Goal: Information Seeking & Learning: Learn about a topic

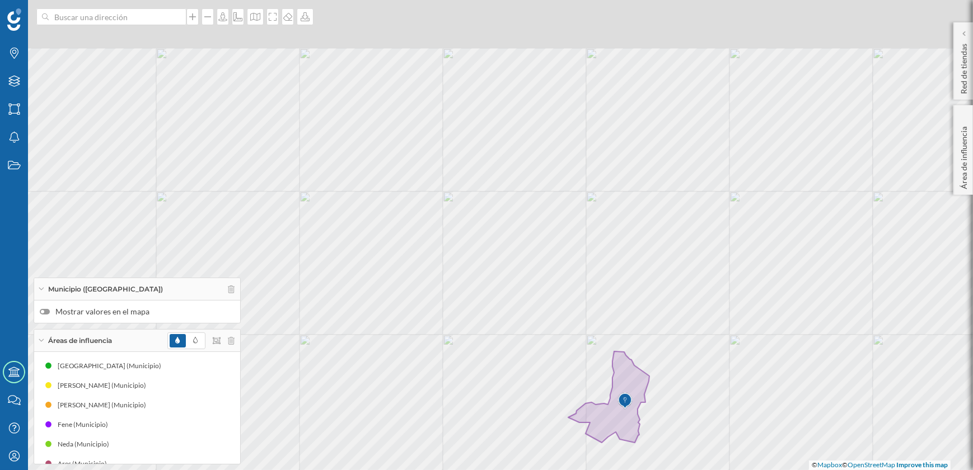
drag, startPoint x: 618, startPoint y: 114, endPoint x: 639, endPoint y: 175, distance: 64.8
click at [619, 272] on div "© Mapbox © OpenStreetMap Improve this map" at bounding box center [486, 235] width 973 height 470
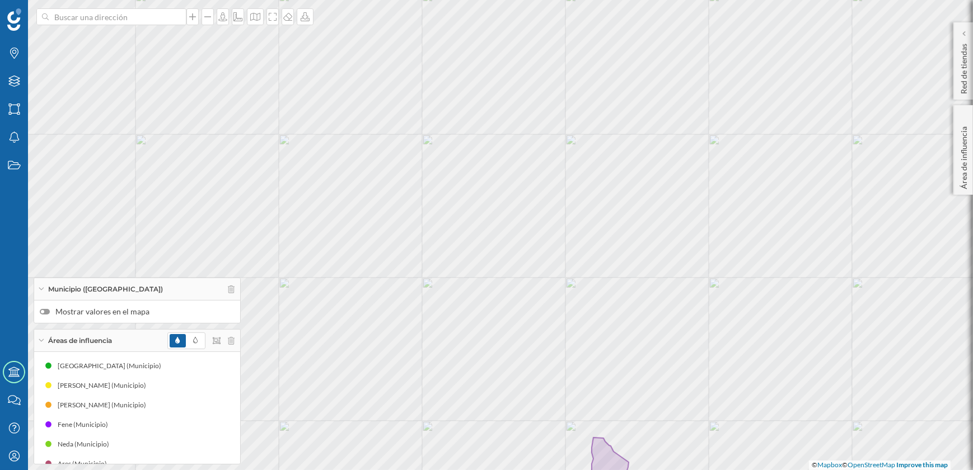
drag, startPoint x: 648, startPoint y: 153, endPoint x: 627, endPoint y: 238, distance: 87.6
click at [627, 238] on div "© Mapbox © OpenStreetMap Improve this map" at bounding box center [486, 235] width 973 height 470
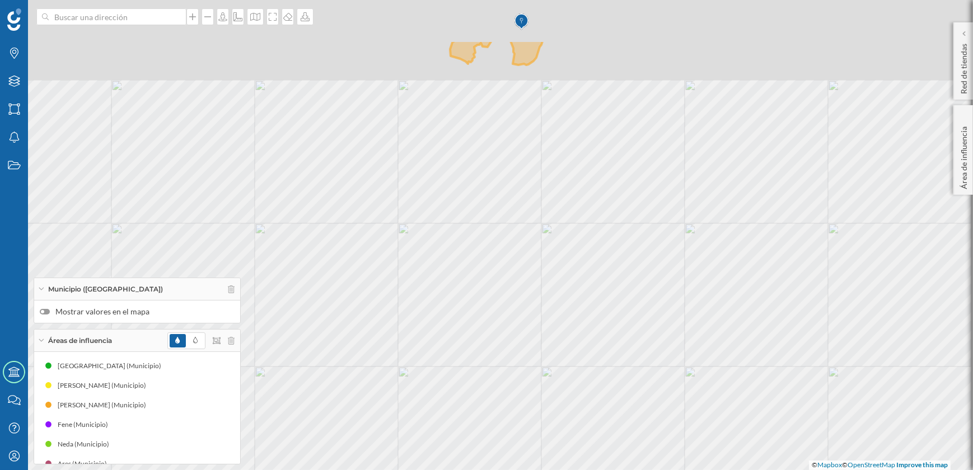
drag, startPoint x: 645, startPoint y: 163, endPoint x: 619, endPoint y: 270, distance: 109.7
click at [619, 269] on div "© Mapbox © OpenStreetMap Improve this map" at bounding box center [486, 235] width 973 height 470
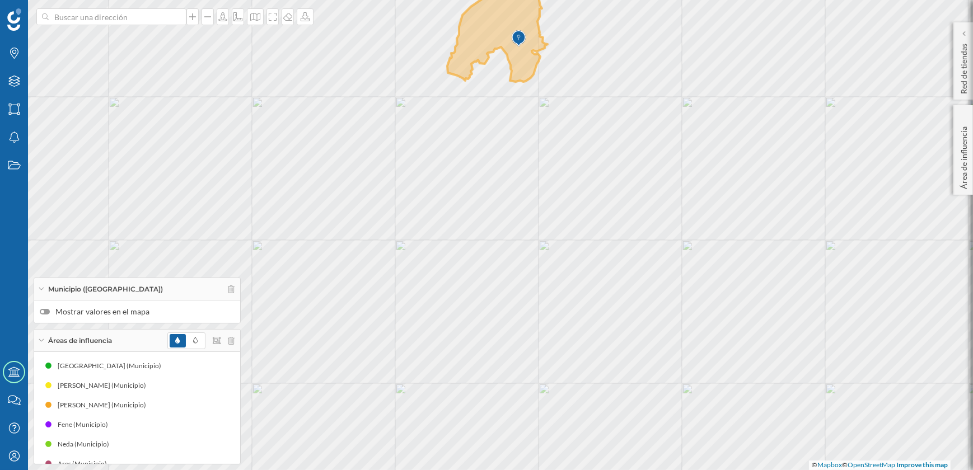
drag, startPoint x: 639, startPoint y: 179, endPoint x: 635, endPoint y: 252, distance: 72.9
click at [635, 252] on div "© Mapbox © OpenStreetMap Improve this map" at bounding box center [486, 235] width 973 height 470
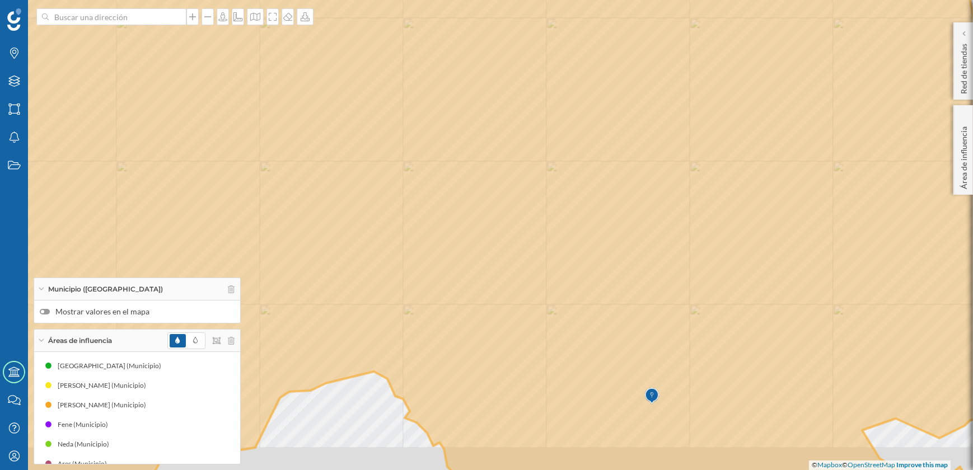
drag, startPoint x: 624, startPoint y: 227, endPoint x: 575, endPoint y: 190, distance: 61.2
click at [575, 190] on icon at bounding box center [439, 200] width 1172 height 569
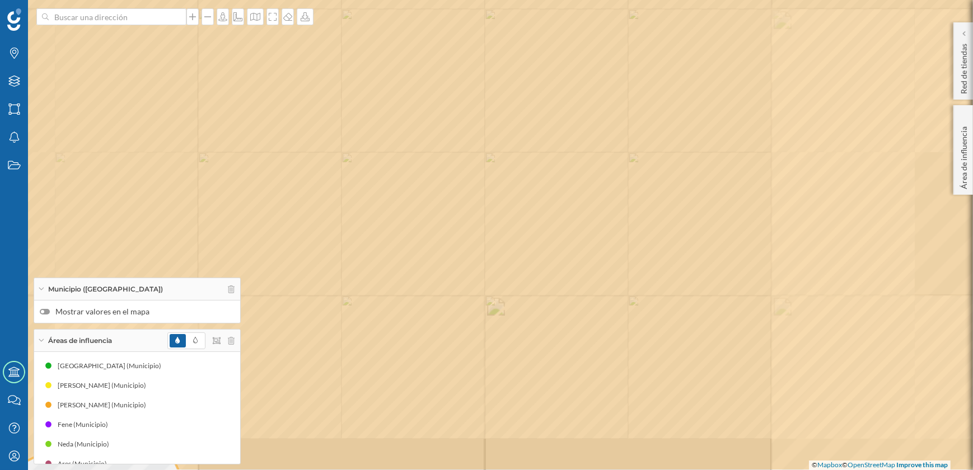
drag, startPoint x: 607, startPoint y: 318, endPoint x: 606, endPoint y: 270, distance: 47.6
click at [606, 270] on icon at bounding box center [485, 187] width 1172 height 569
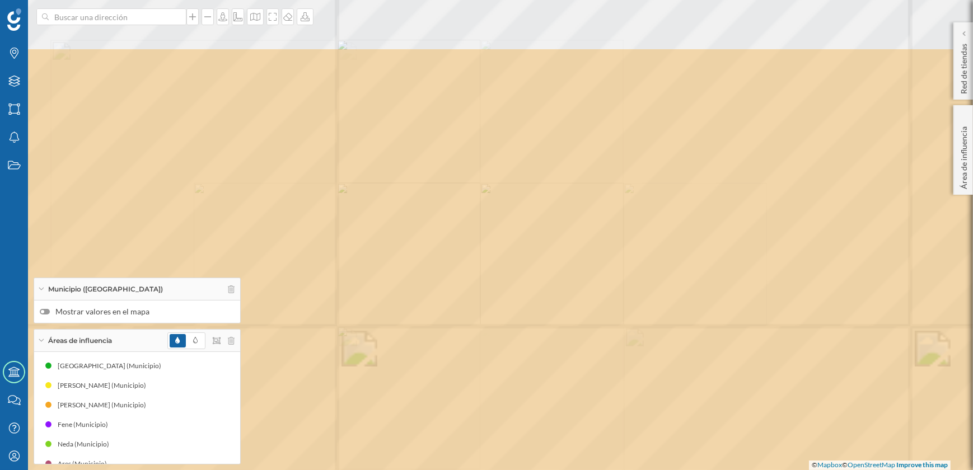
drag, startPoint x: 564, startPoint y: 175, endPoint x: 586, endPoint y: 238, distance: 67.6
click at [586, 238] on icon at bounding box center [516, 331] width 1172 height 569
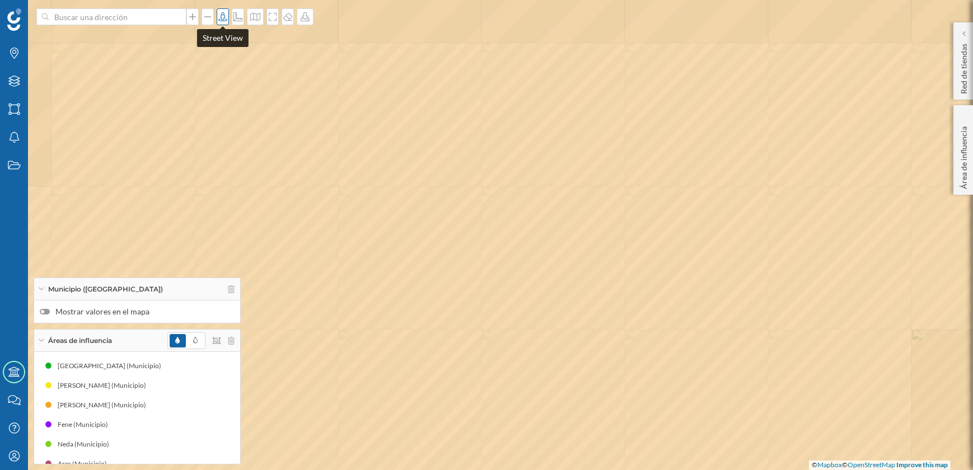
click at [224, 16] on icon at bounding box center [222, 16] width 11 height 9
click at [534, 202] on icon at bounding box center [486, 235] width 1172 height 569
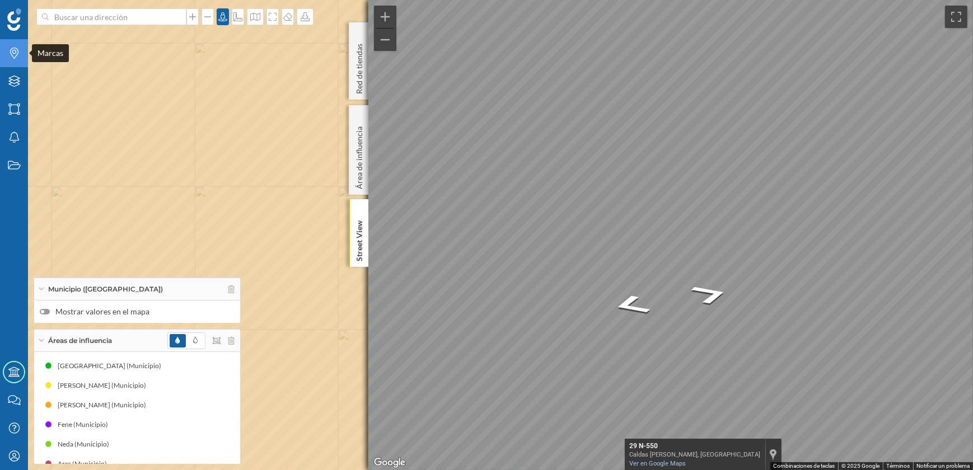
click at [11, 52] on icon "Marcas" at bounding box center [14, 53] width 14 height 11
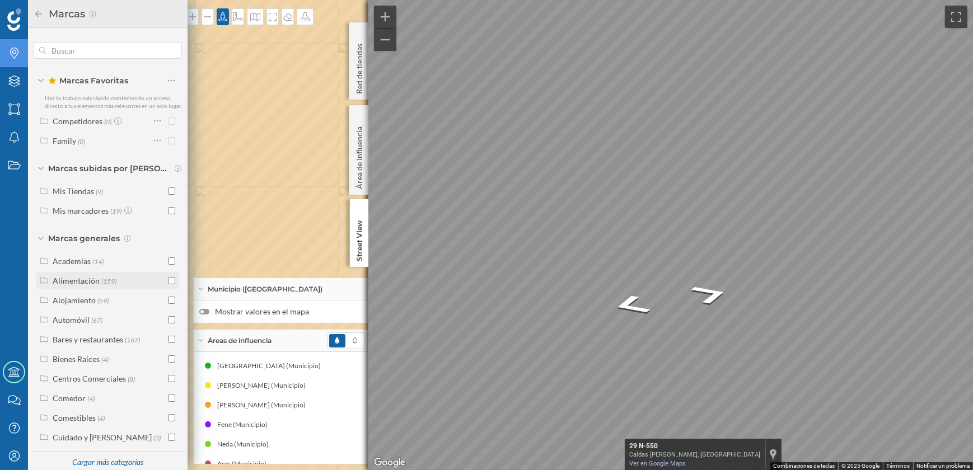
click at [172, 284] on input "checkbox" at bounding box center [171, 280] width 7 height 7
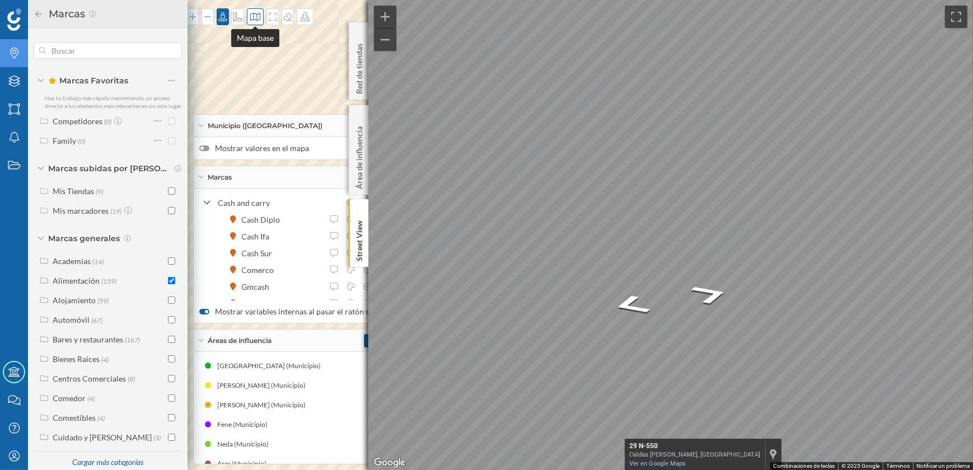
click at [251, 20] on icon at bounding box center [255, 16] width 11 height 9
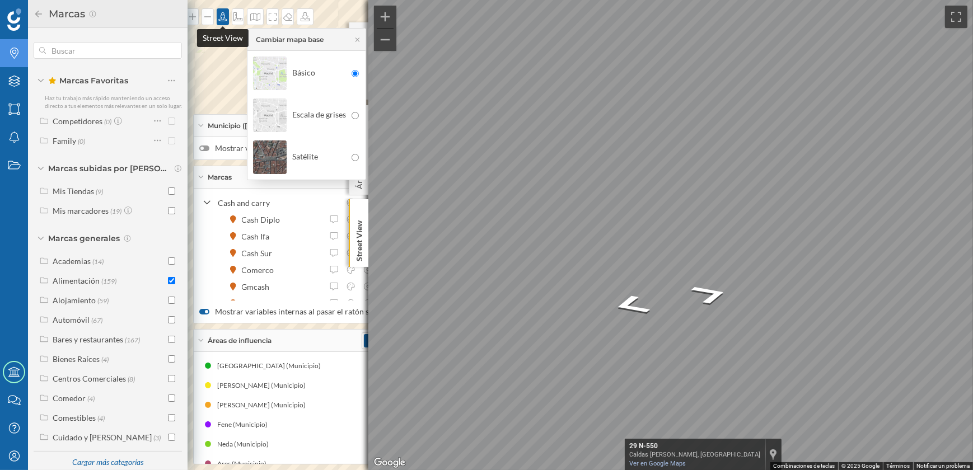
click at [226, 22] on div at bounding box center [223, 16] width 12 height 17
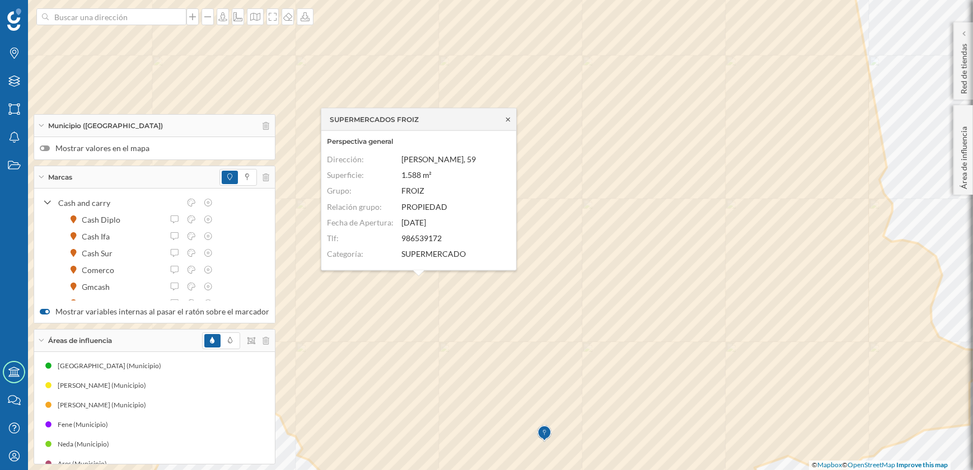
click at [507, 118] on icon at bounding box center [508, 119] width 4 height 4
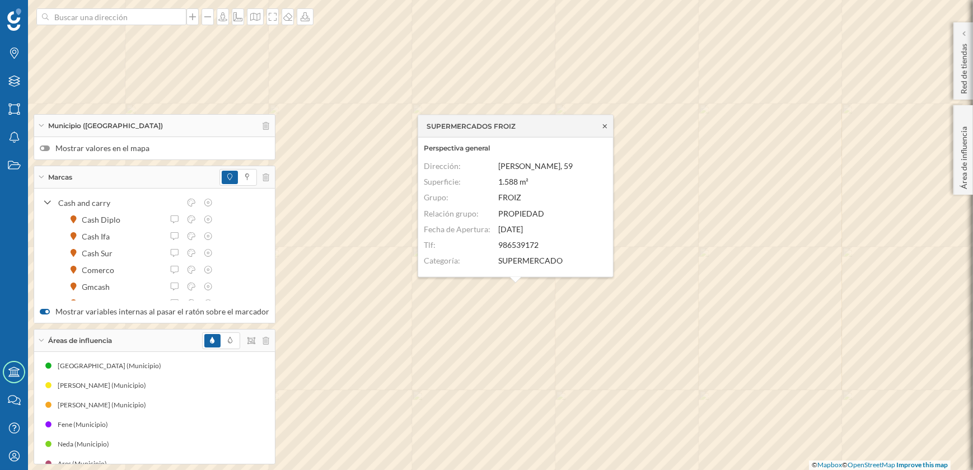
click at [606, 124] on icon at bounding box center [605, 126] width 4 height 4
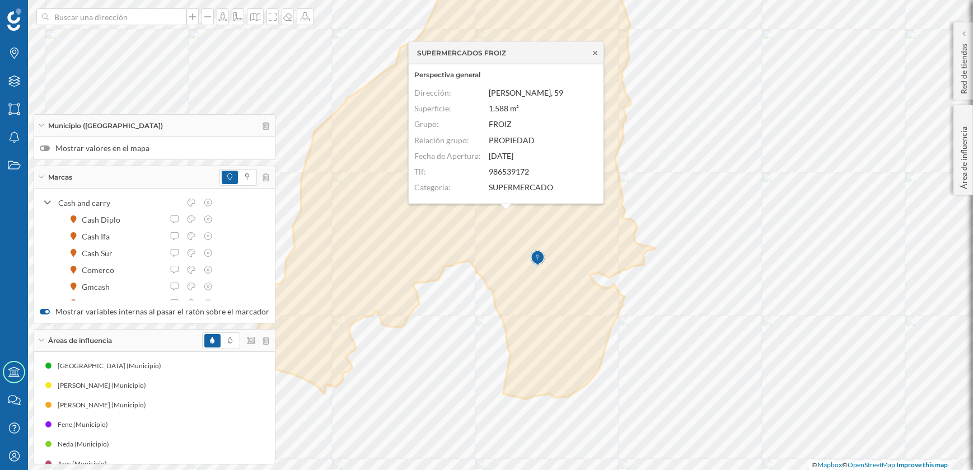
click at [596, 50] on icon at bounding box center [595, 52] width 8 height 7
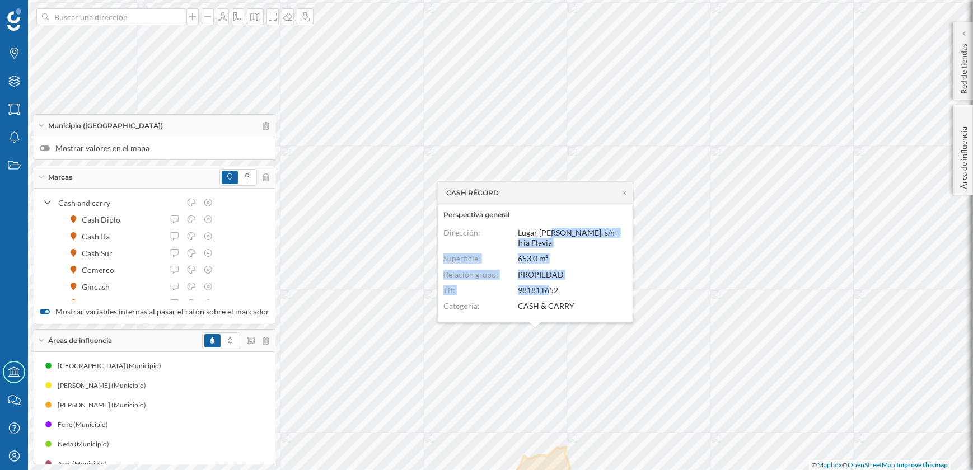
drag, startPoint x: 549, startPoint y: 230, endPoint x: 549, endPoint y: 294, distance: 63.8
click at [549, 294] on dl "Dirección: Lugar [PERSON_NAME], s/n - Iria Flavia Superficie: 653.0 m² Relación…" at bounding box center [535, 272] width 184 height 89
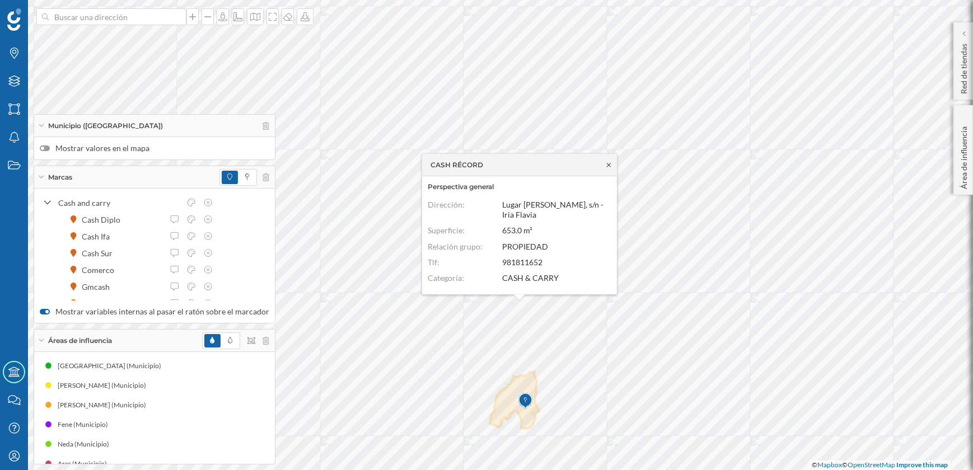
click at [609, 164] on icon at bounding box center [609, 165] width 4 height 4
